Goal: Task Accomplishment & Management: Manage account settings

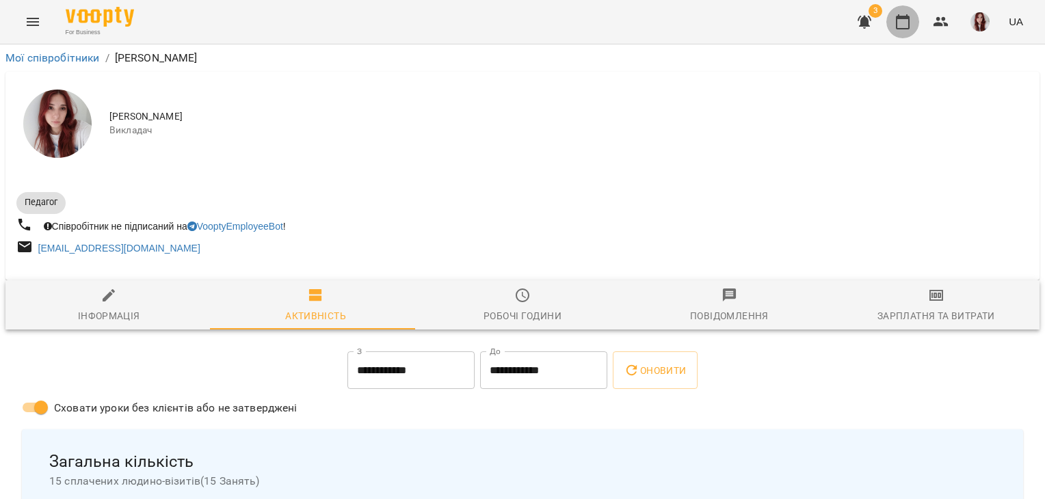
click at [907, 15] on icon "button" at bounding box center [903, 21] width 14 height 15
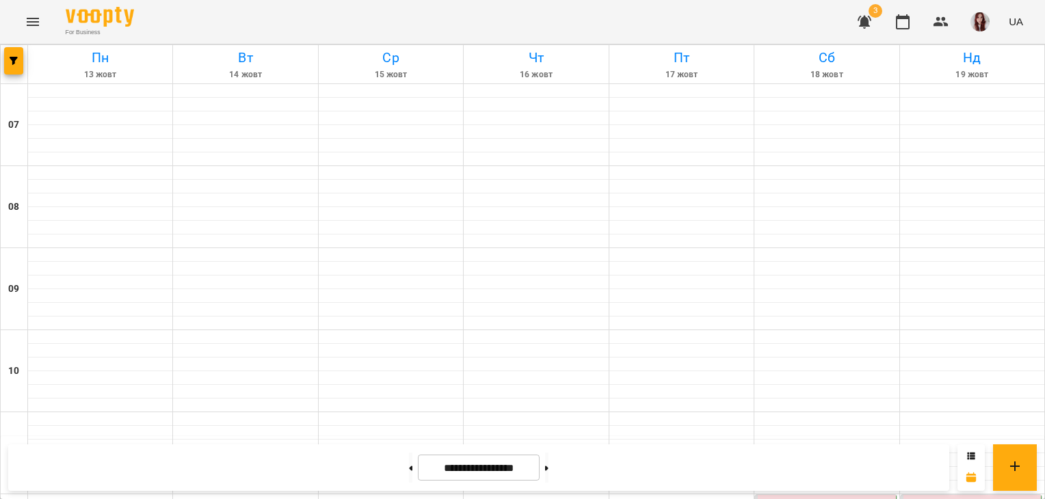
scroll to position [827, 0]
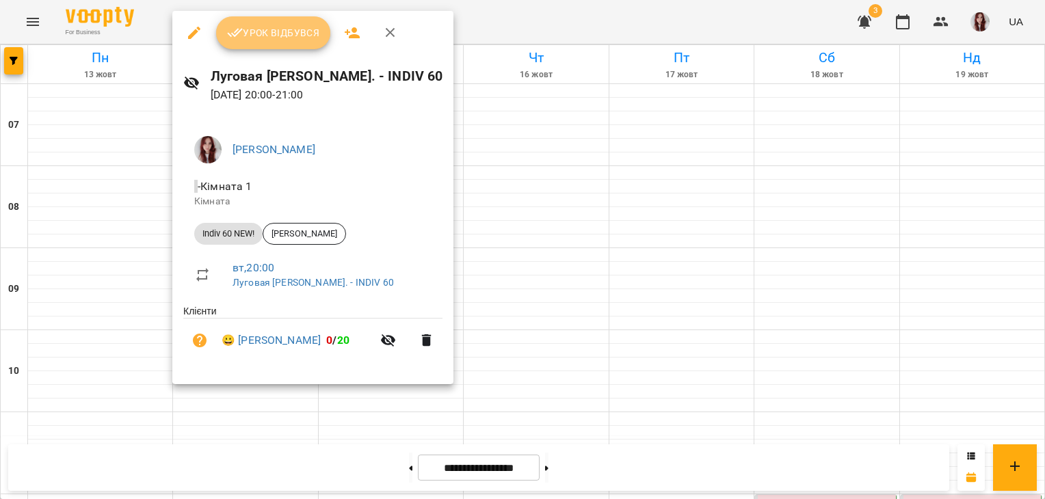
click at [281, 32] on span "Урок відбувся" at bounding box center [273, 33] width 93 height 16
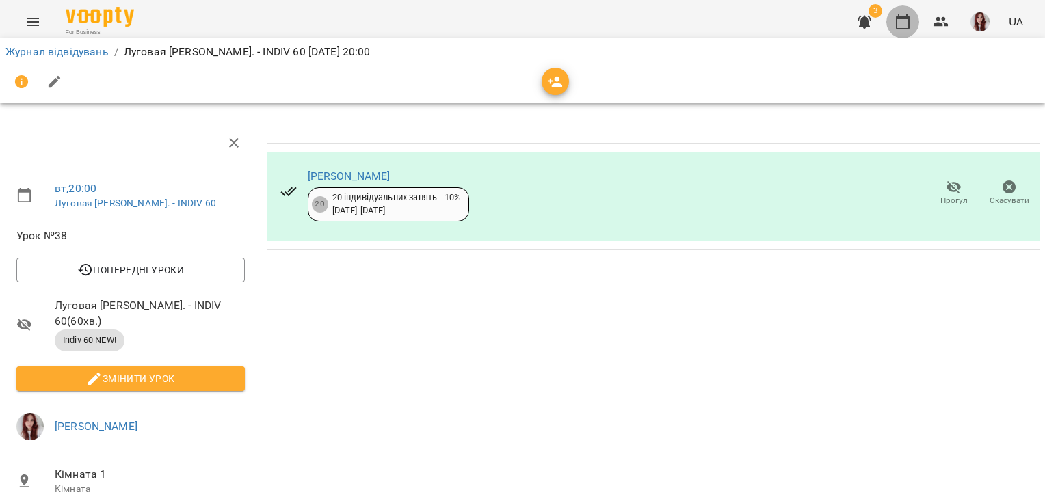
click at [908, 16] on icon "button" at bounding box center [903, 21] width 14 height 15
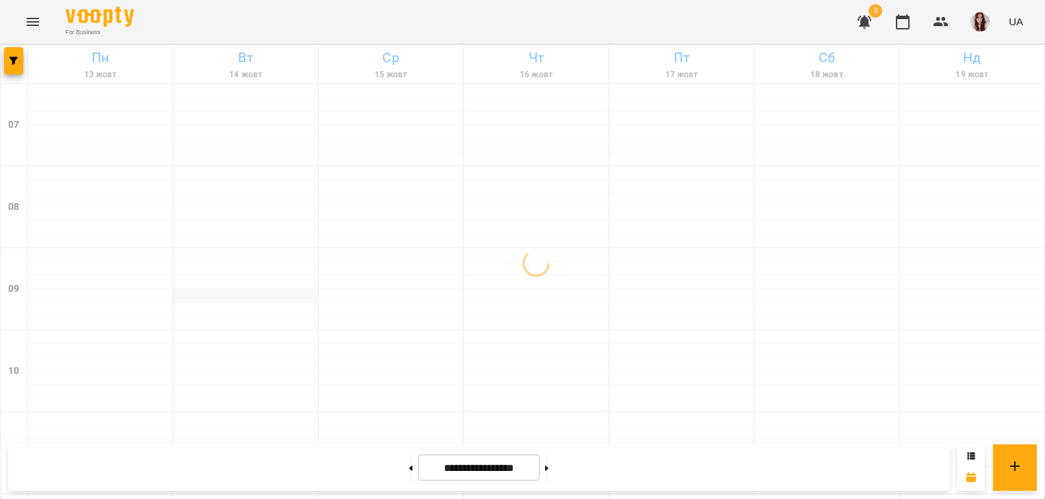
scroll to position [959, 0]
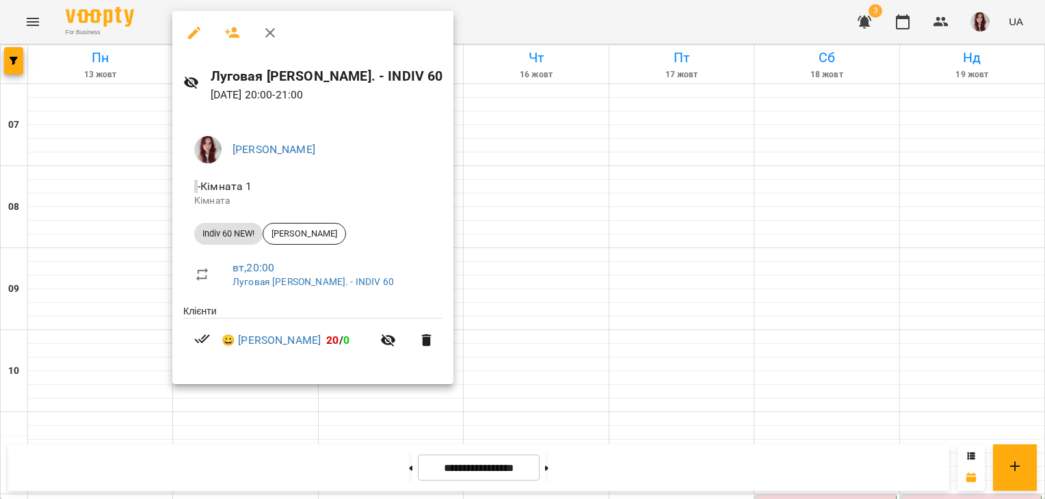
click at [657, 179] on div at bounding box center [522, 249] width 1045 height 499
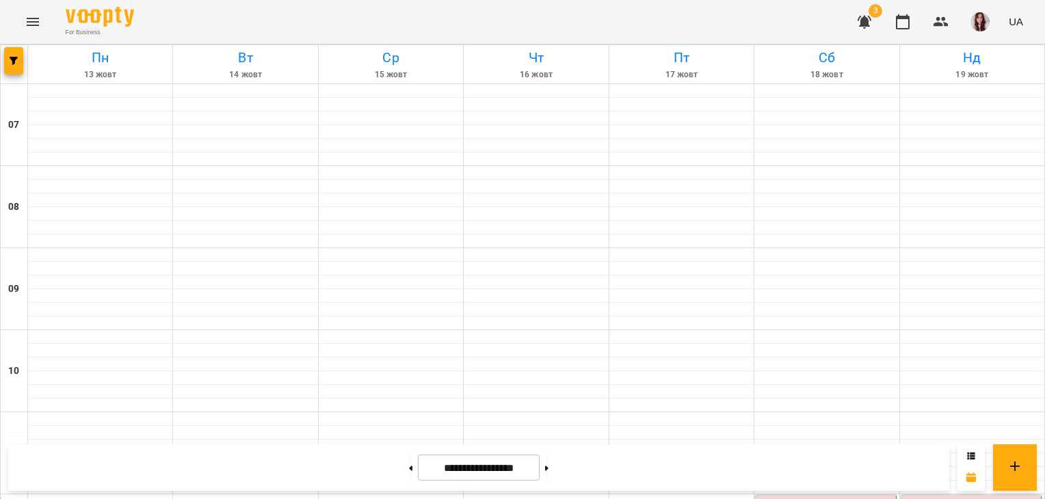
scroll to position [818, 0]
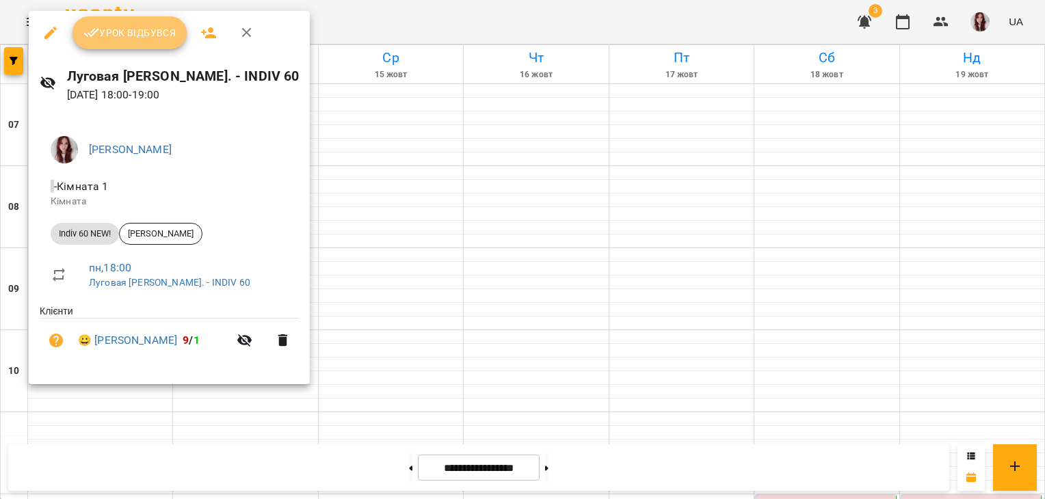
click at [145, 35] on span "Урок відбувся" at bounding box center [129, 33] width 93 height 16
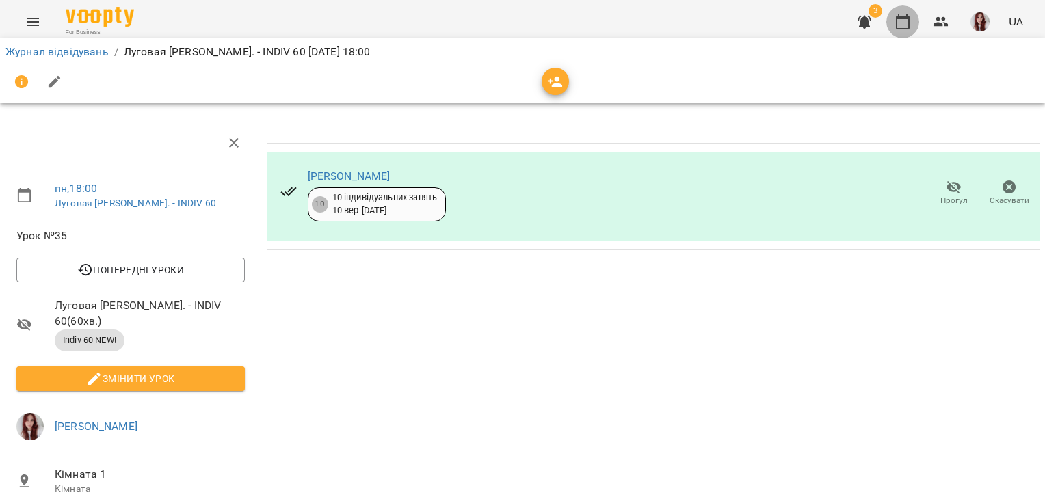
click at [911, 24] on icon "button" at bounding box center [903, 22] width 16 height 16
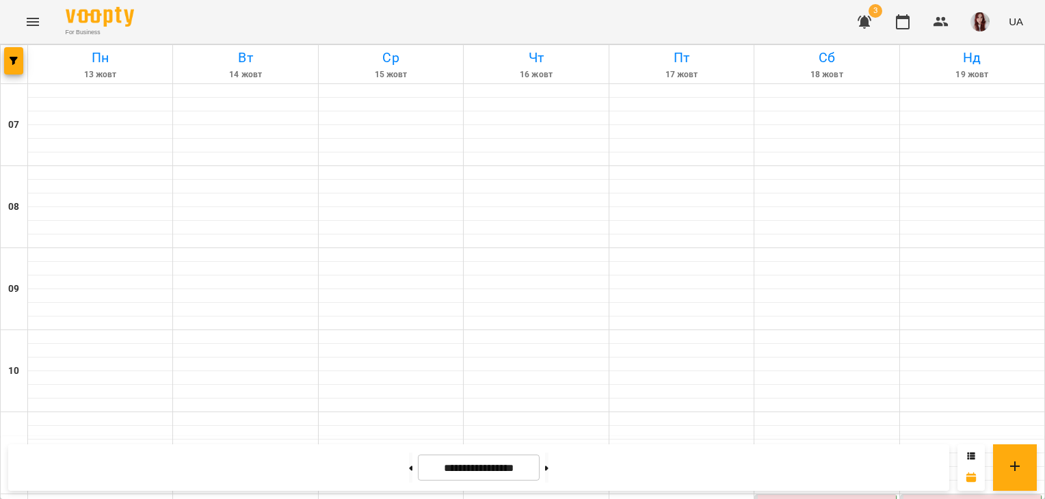
scroll to position [768, 0]
click at [975, 27] on img "button" at bounding box center [979, 21] width 19 height 19
click at [397, 475] on div at bounding box center [522, 249] width 1045 height 499
click at [409, 475] on button at bounding box center [410, 468] width 3 height 30
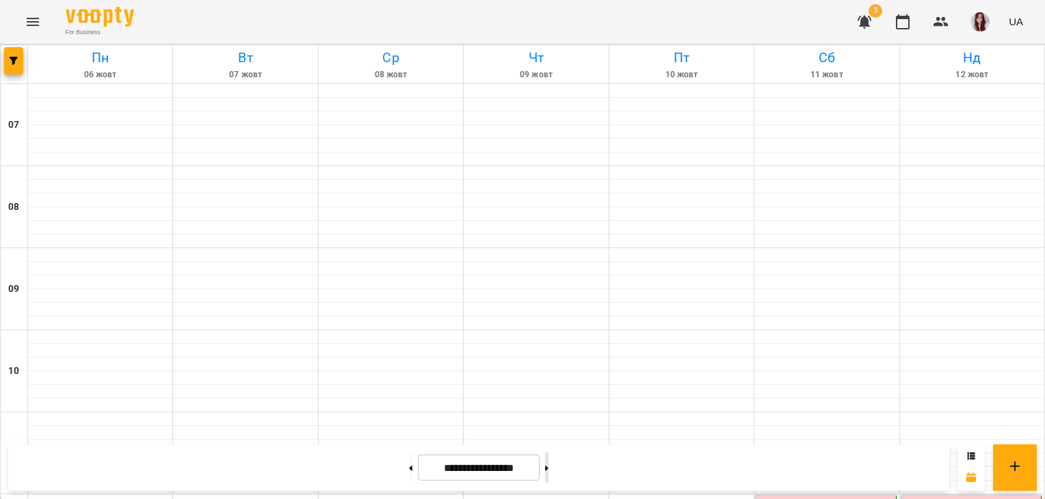
click at [548, 476] on button at bounding box center [546, 468] width 3 height 30
type input "**********"
click at [977, 15] on img "button" at bounding box center [979, 21] width 19 height 19
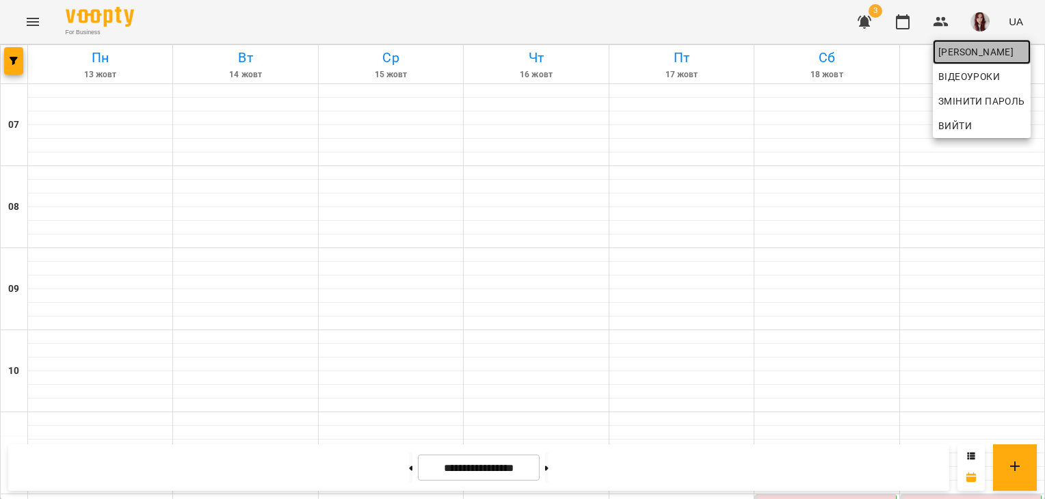
click at [946, 52] on span "[PERSON_NAME]" at bounding box center [981, 52] width 87 height 16
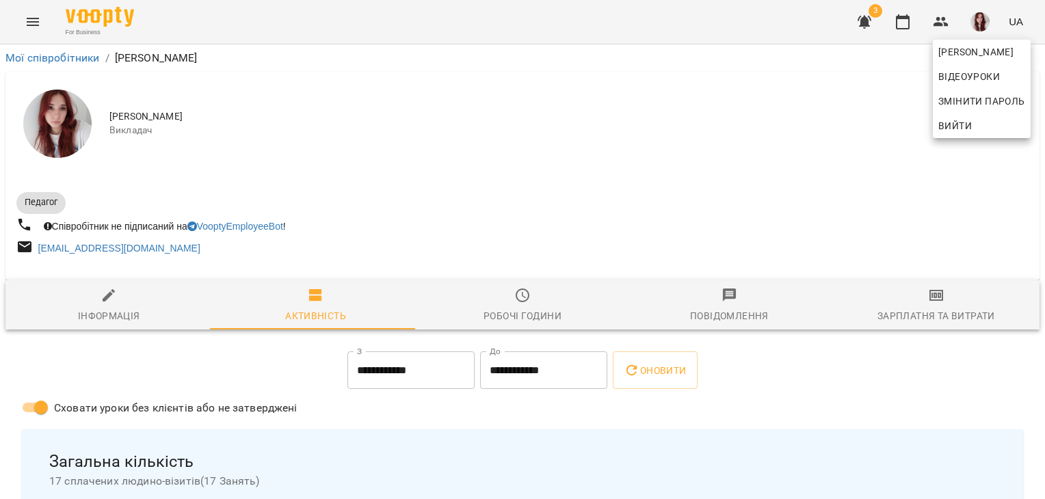
click at [910, 293] on div at bounding box center [522, 249] width 1045 height 499
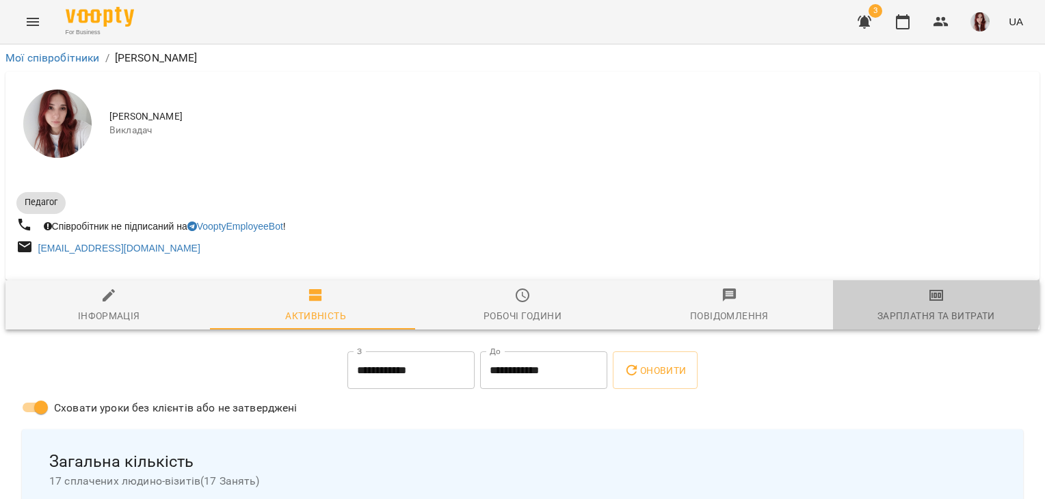
click at [910, 293] on span "Зарплатня та Витрати" at bounding box center [936, 305] width 190 height 37
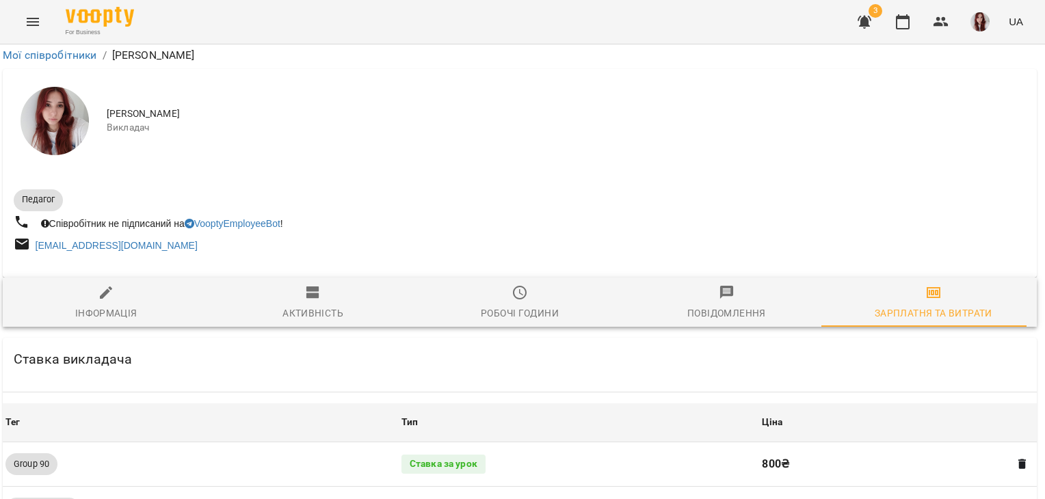
scroll to position [1281, 3]
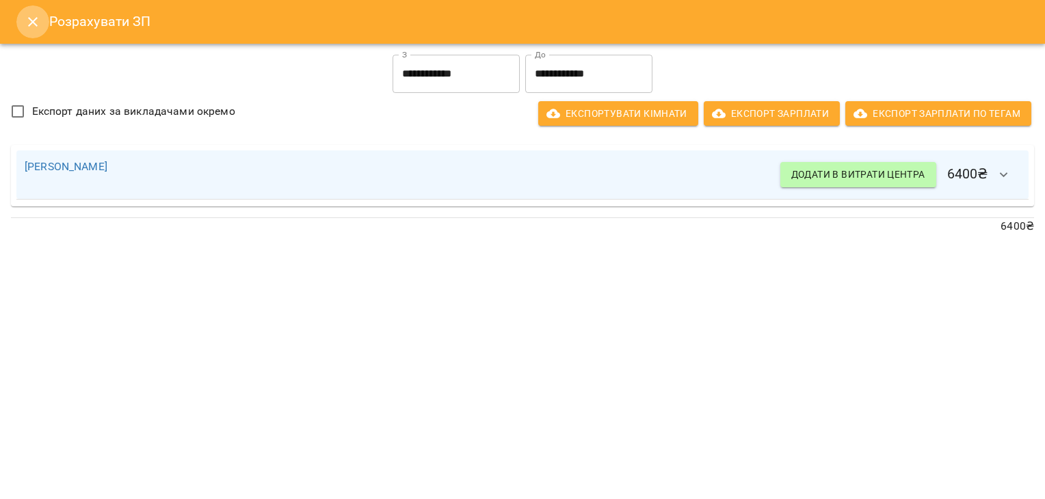
click at [27, 21] on icon "Close" at bounding box center [33, 22] width 16 height 16
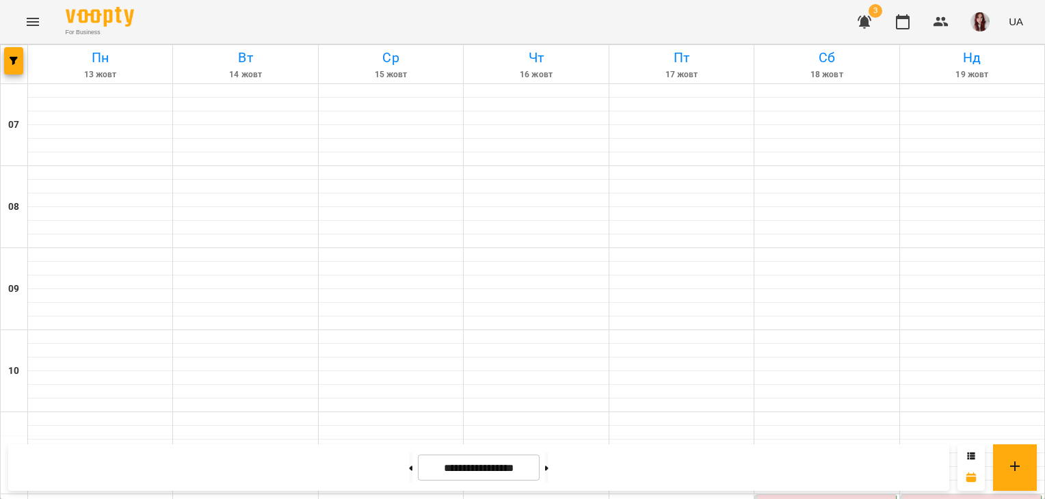
scroll to position [959, 0]
